Goal: Information Seeking & Learning: Learn about a topic

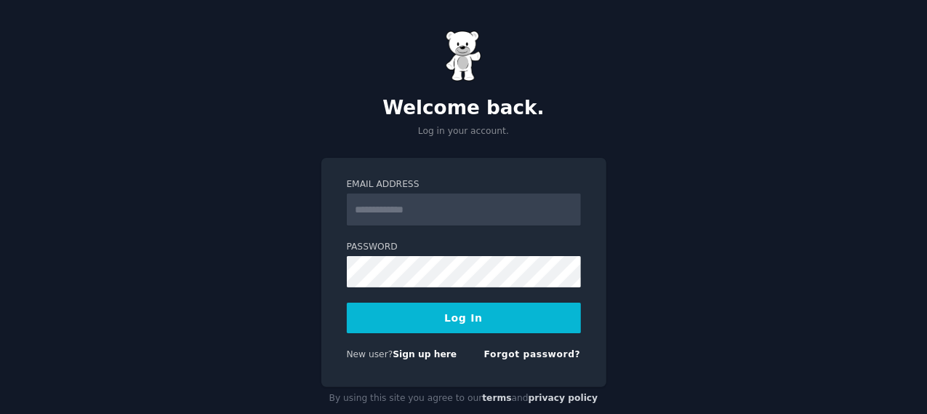
click at [420, 210] on input "Email Address" at bounding box center [464, 209] width 234 height 32
type input "**********"
click at [457, 322] on button "Log In" at bounding box center [464, 317] width 234 height 31
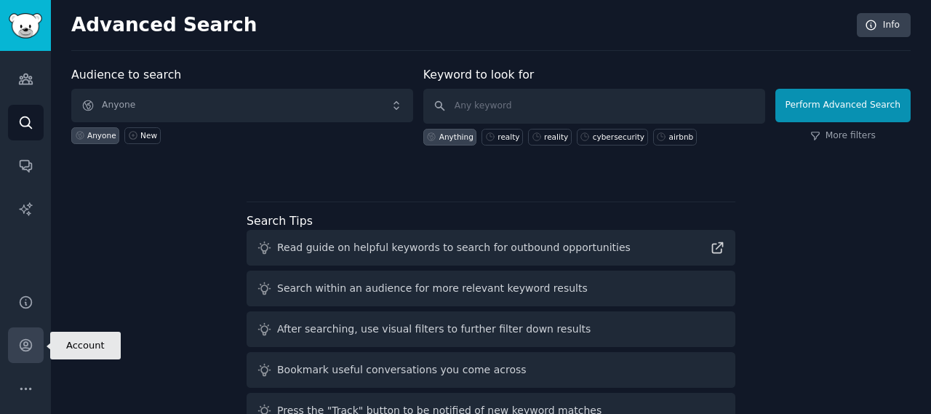
click at [25, 353] on icon "Sidebar" at bounding box center [25, 344] width 15 height 15
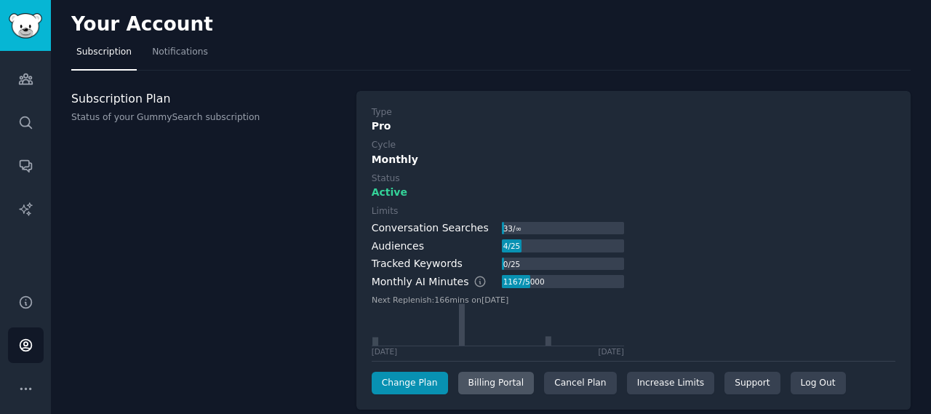
click at [499, 390] on div "Billing Portal" at bounding box center [496, 383] width 76 height 23
click at [189, 58] on span "Notifications" at bounding box center [180, 52] width 56 height 13
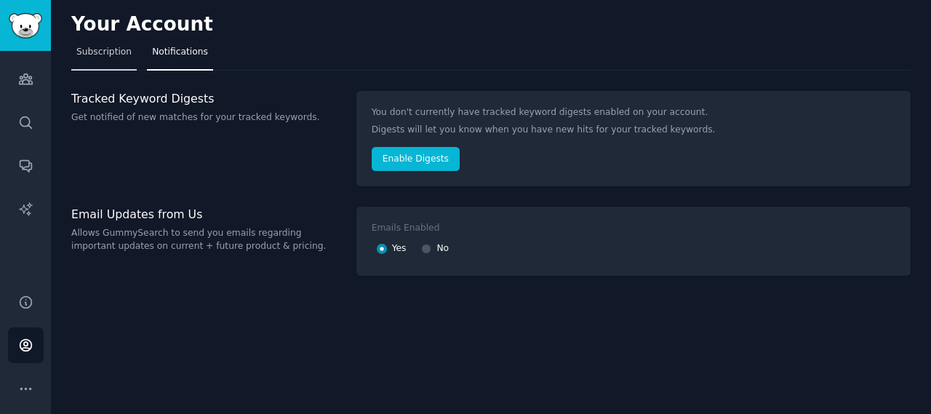
click at [102, 50] on span "Subscription" at bounding box center [103, 52] width 55 height 13
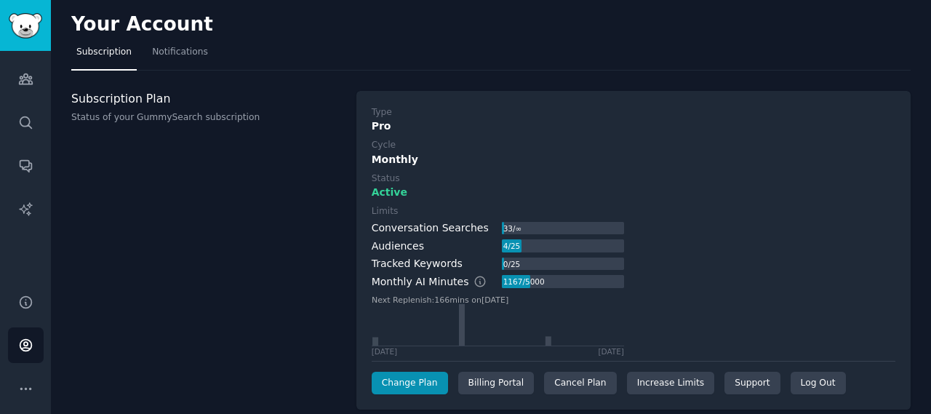
click at [44, 78] on div "Audiences Search Conversations AI Reports" at bounding box center [25, 163] width 51 height 225
click at [29, 81] on icon "Sidebar" at bounding box center [25, 78] width 15 height 15
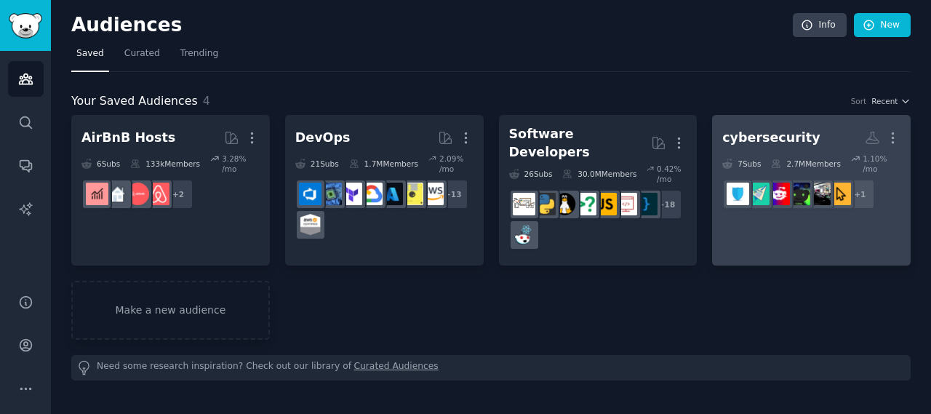
click at [787, 136] on div "cybersecurity" at bounding box center [770, 138] width 97 height 18
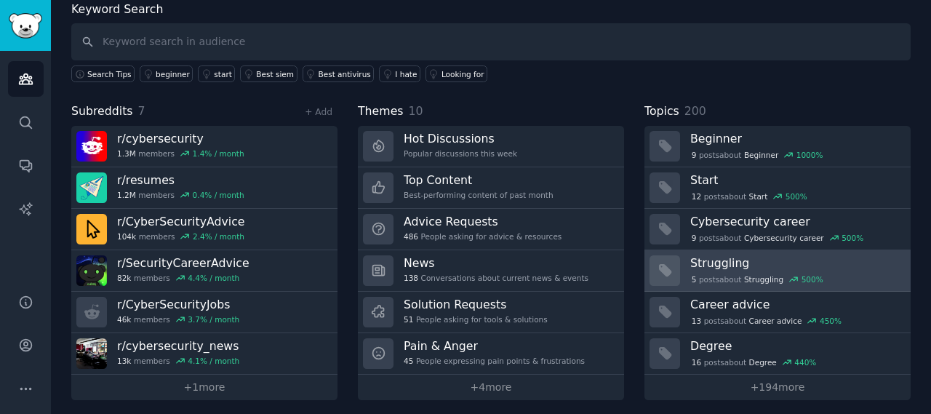
scroll to position [84, 0]
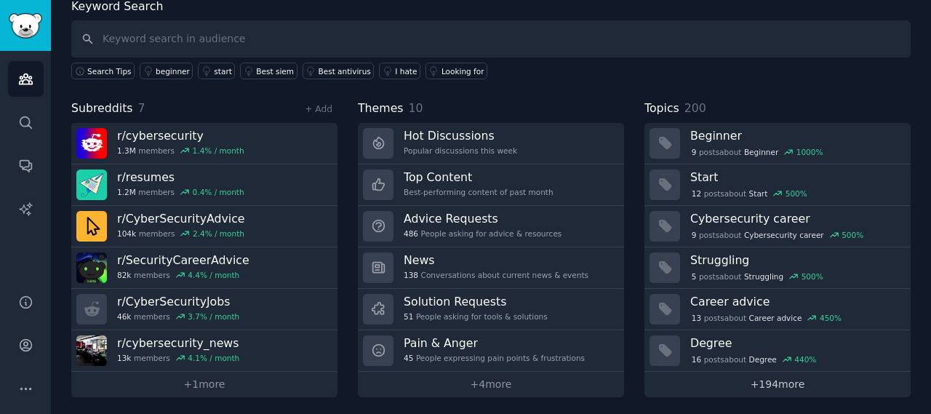
click at [794, 388] on link "+ 194 more" at bounding box center [777, 384] width 266 height 25
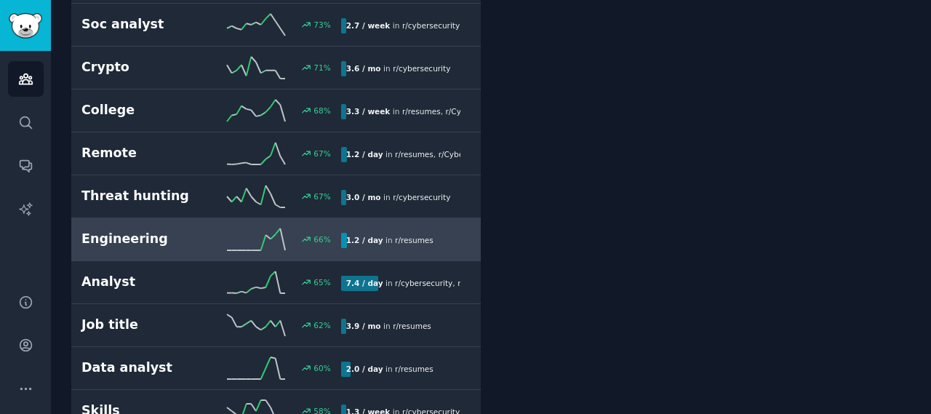
scroll to position [2047, 0]
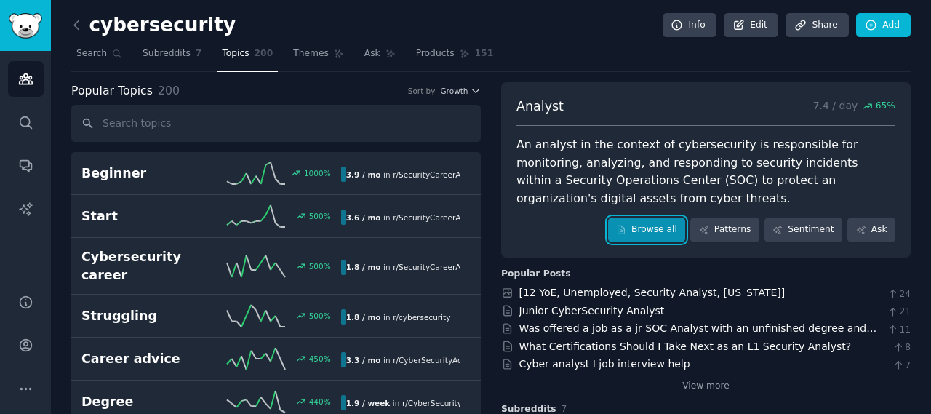
click at [672, 231] on link "Browse all" at bounding box center [647, 229] width 78 height 25
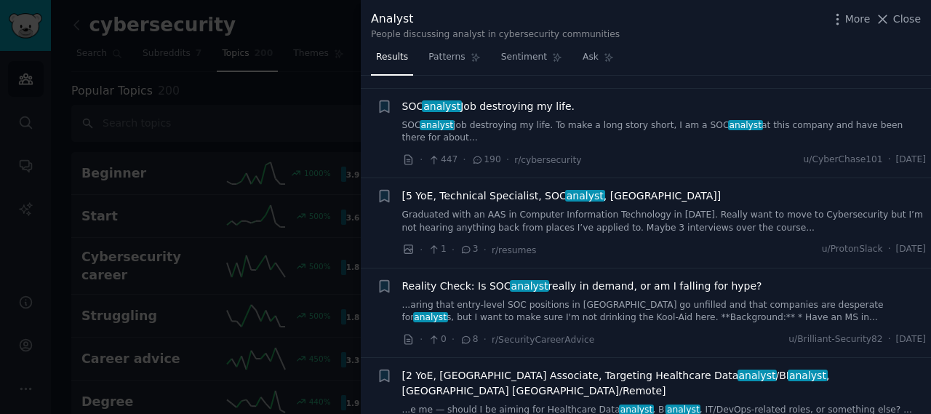
scroll to position [945, 0]
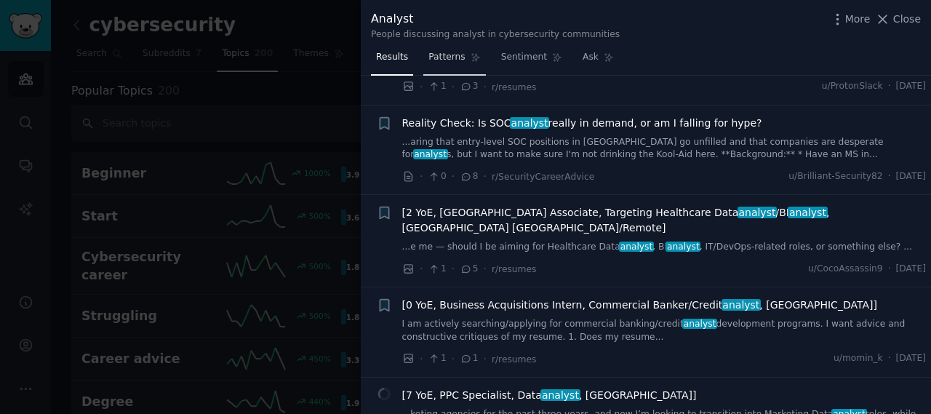
click at [438, 63] on link "Patterns" at bounding box center [454, 61] width 62 height 30
